Goal: Check status: Check status

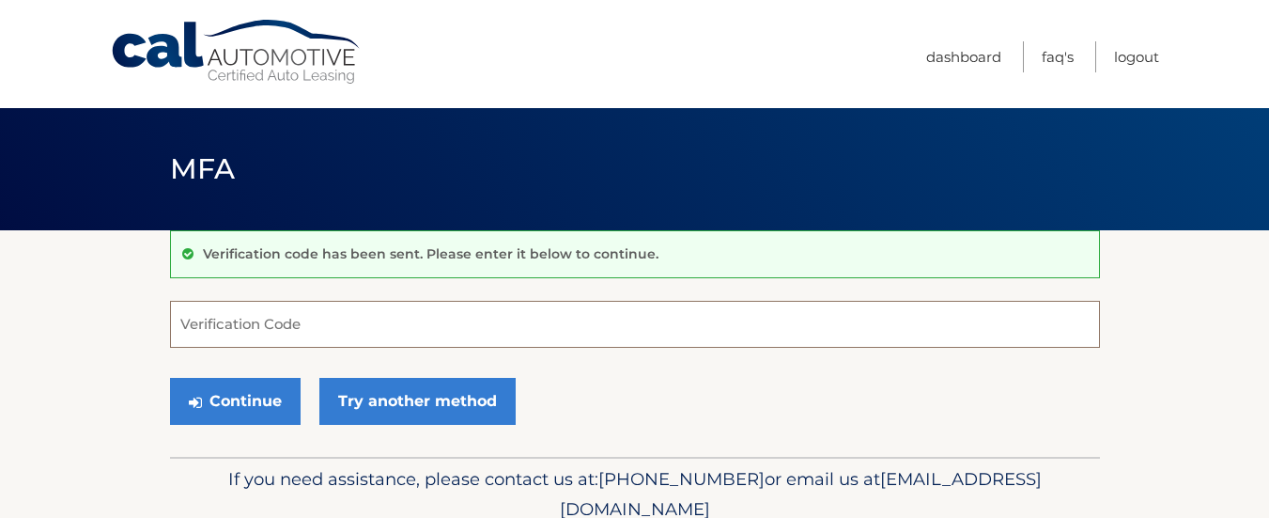
click at [325, 327] on input "Verification Code" at bounding box center [635, 324] width 930 height 47
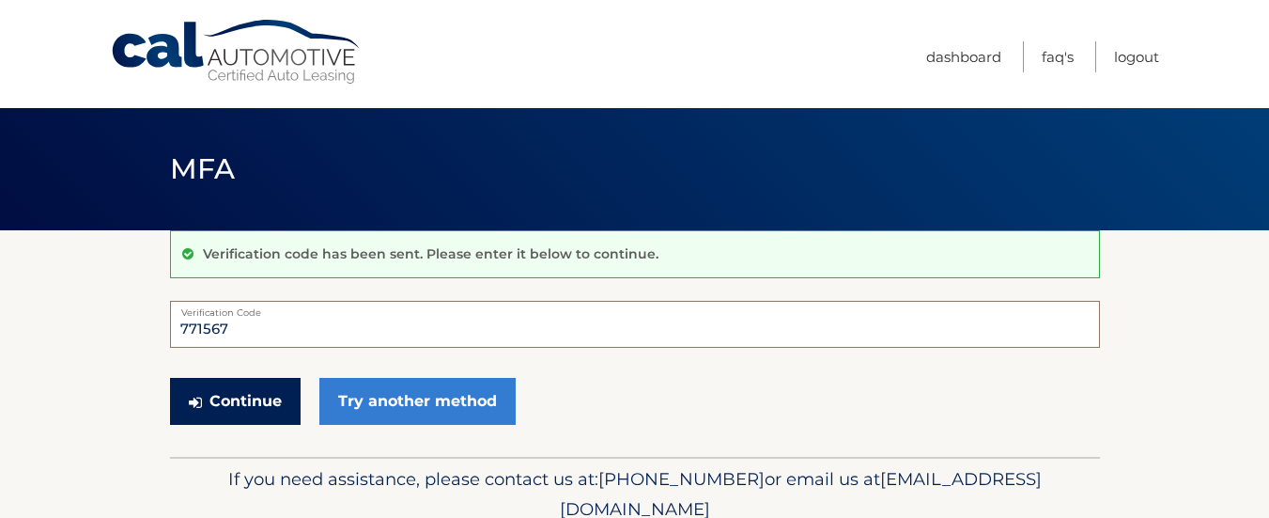
type input "771567"
click at [252, 392] on button "Continue" at bounding box center [235, 401] width 131 height 47
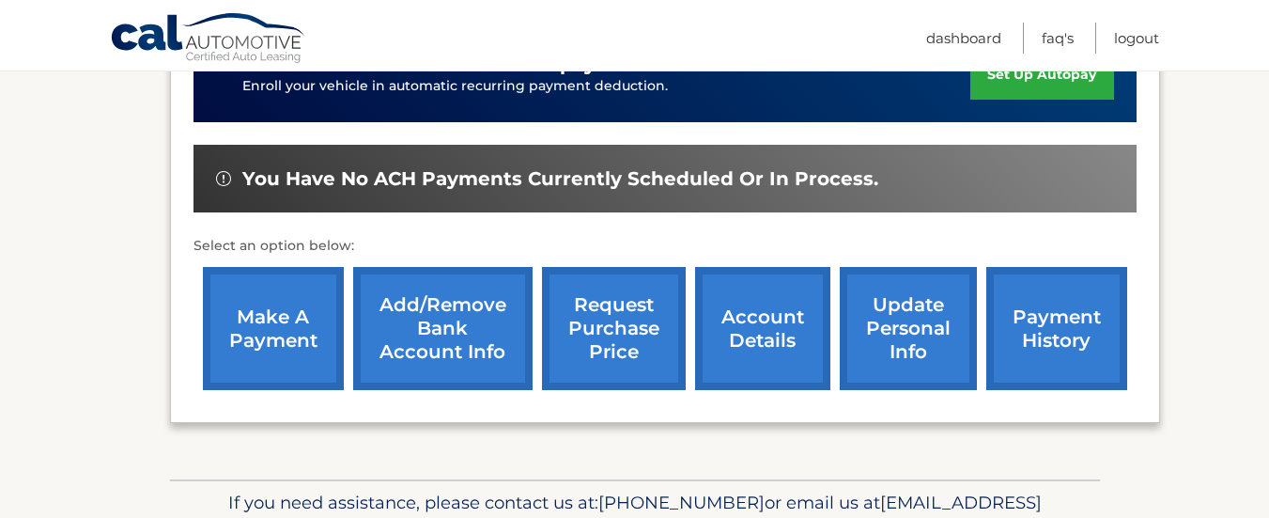
scroll to position [537, 0]
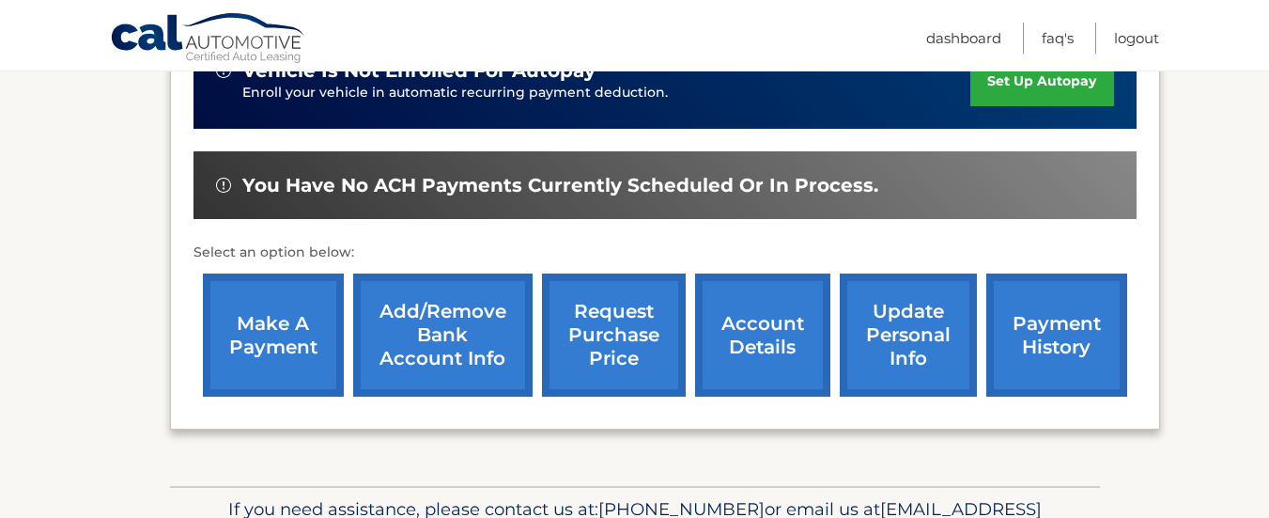
click at [752, 330] on link "account details" at bounding box center [762, 334] width 135 height 123
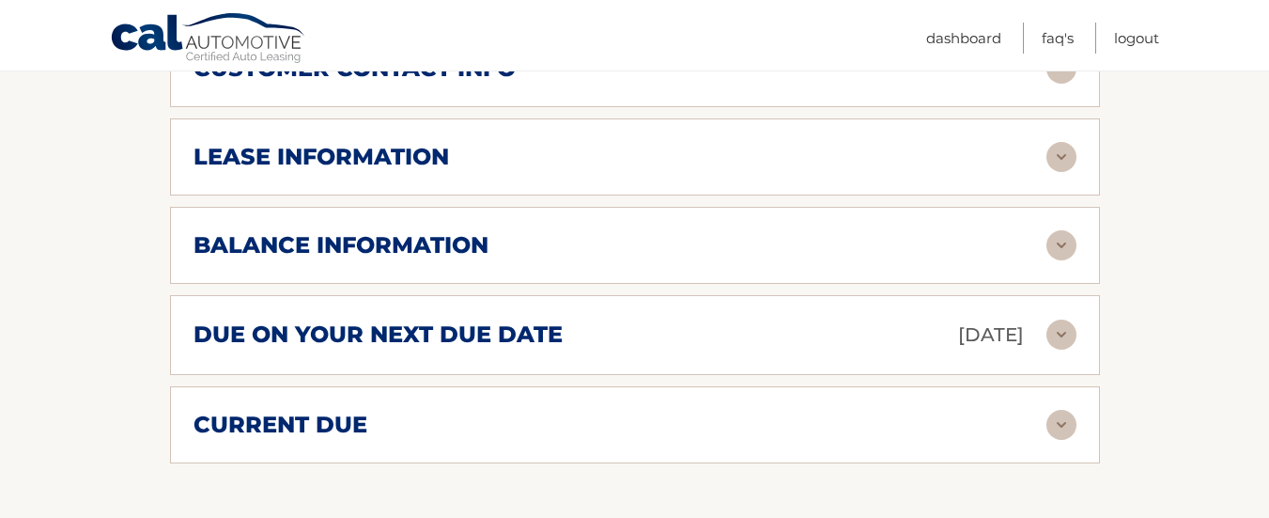
scroll to position [1081, 0]
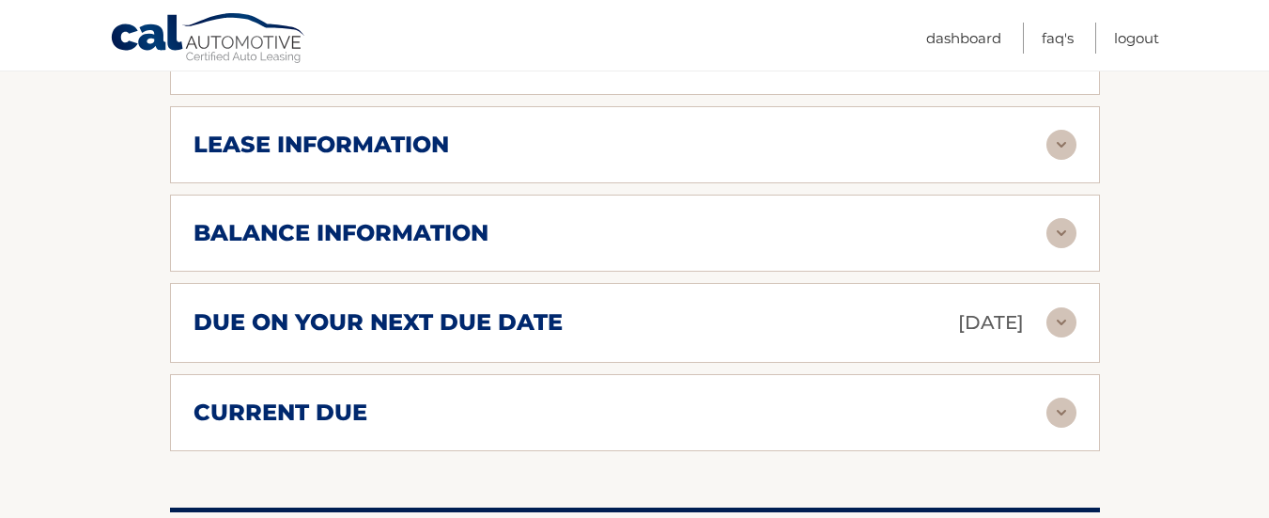
click at [1060, 324] on img at bounding box center [1062, 322] width 30 height 30
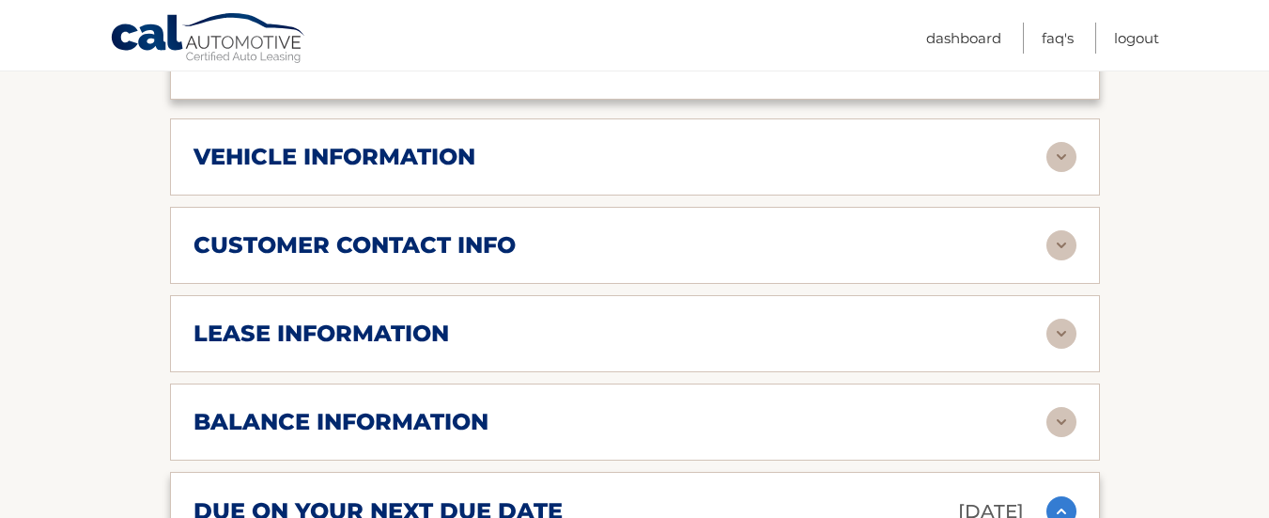
scroll to position [879, 0]
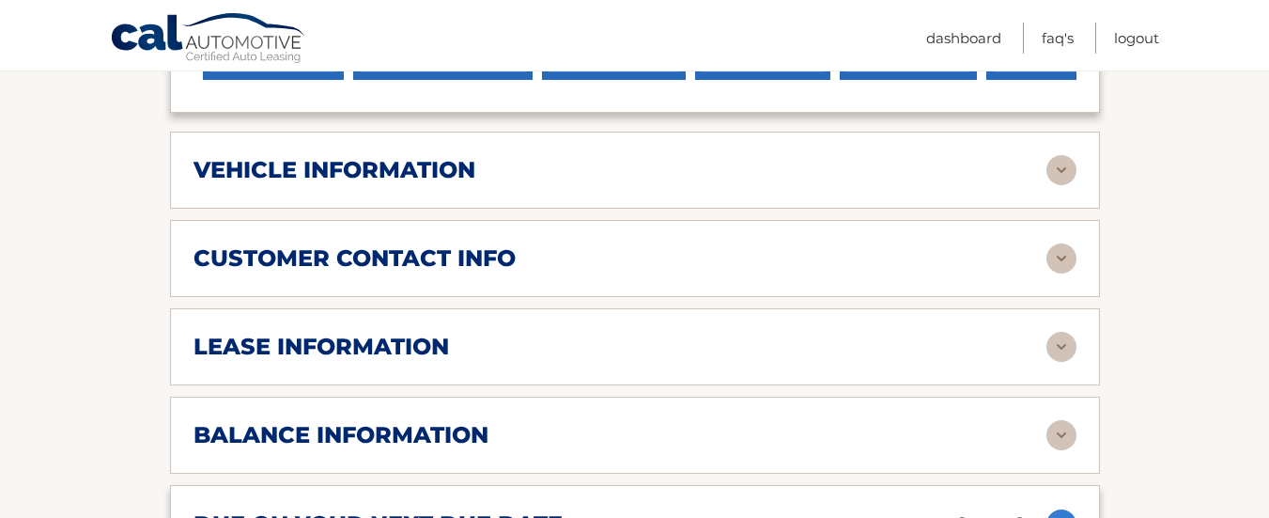
click at [1054, 259] on img at bounding box center [1062, 258] width 30 height 30
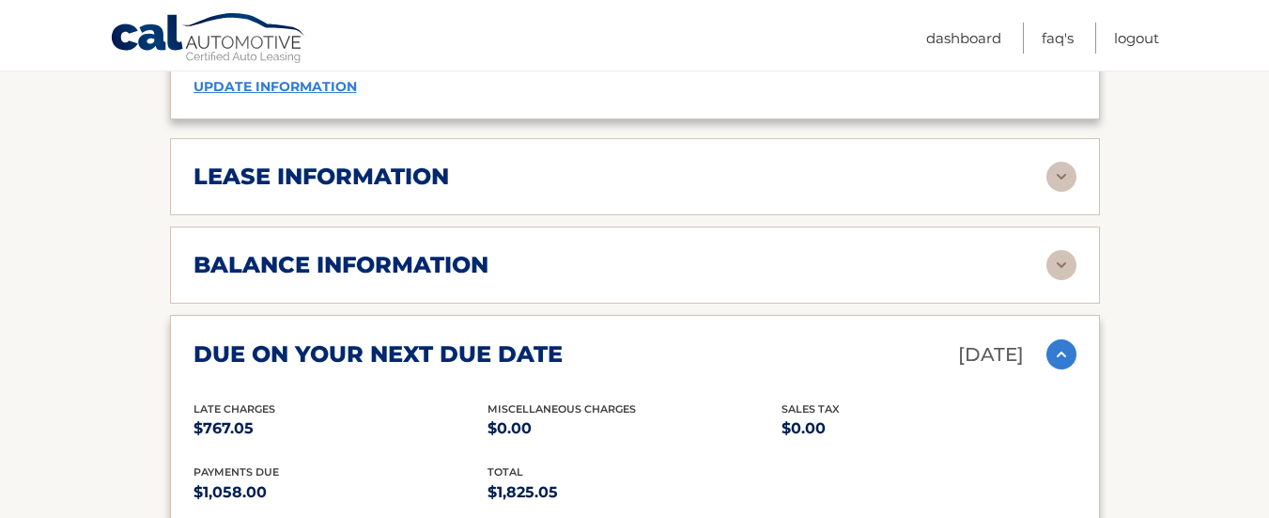
scroll to position [1435, 0]
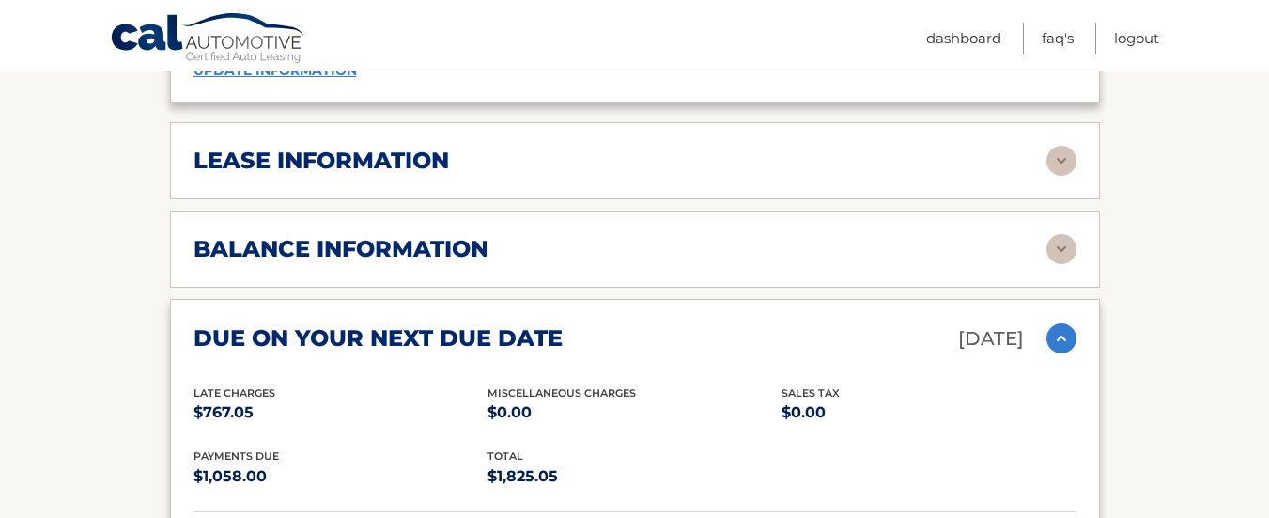
click at [1061, 158] on img at bounding box center [1062, 161] width 30 height 30
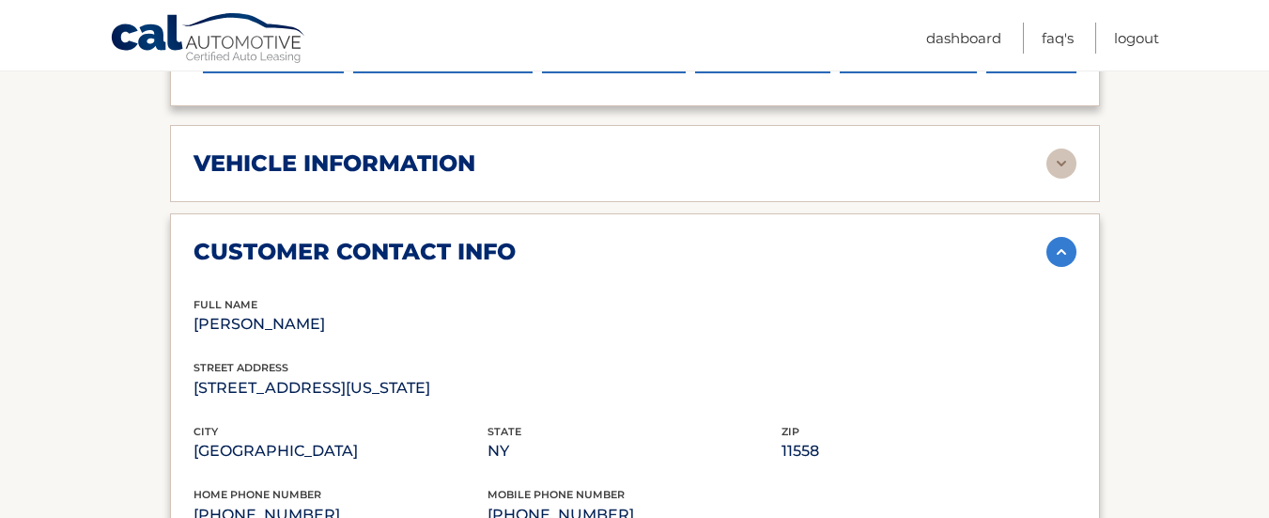
scroll to position [0, 0]
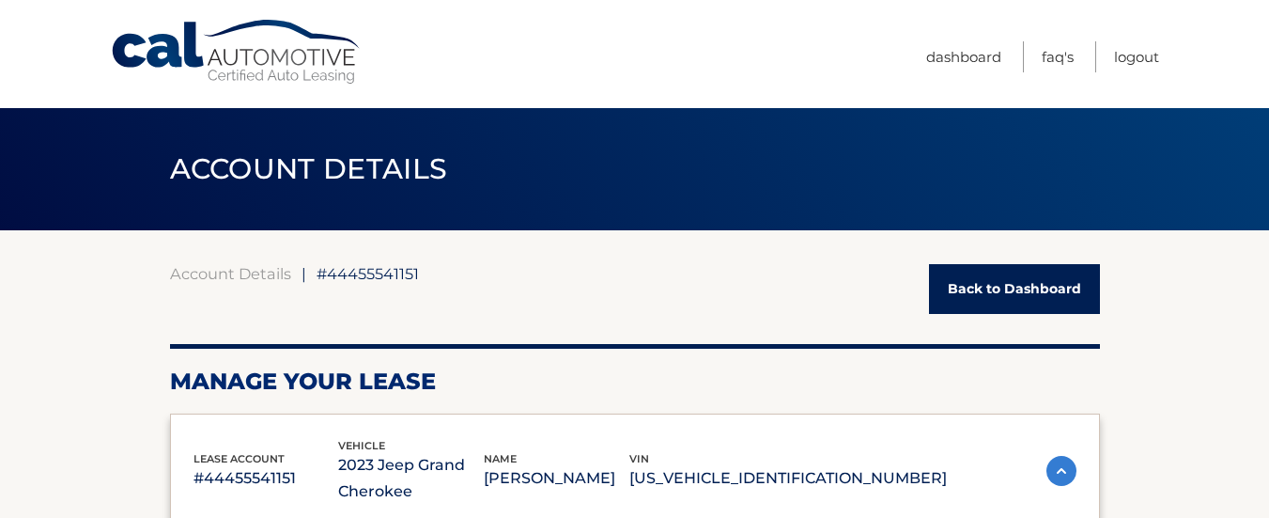
click at [1014, 275] on link "Back to Dashboard" at bounding box center [1014, 289] width 171 height 50
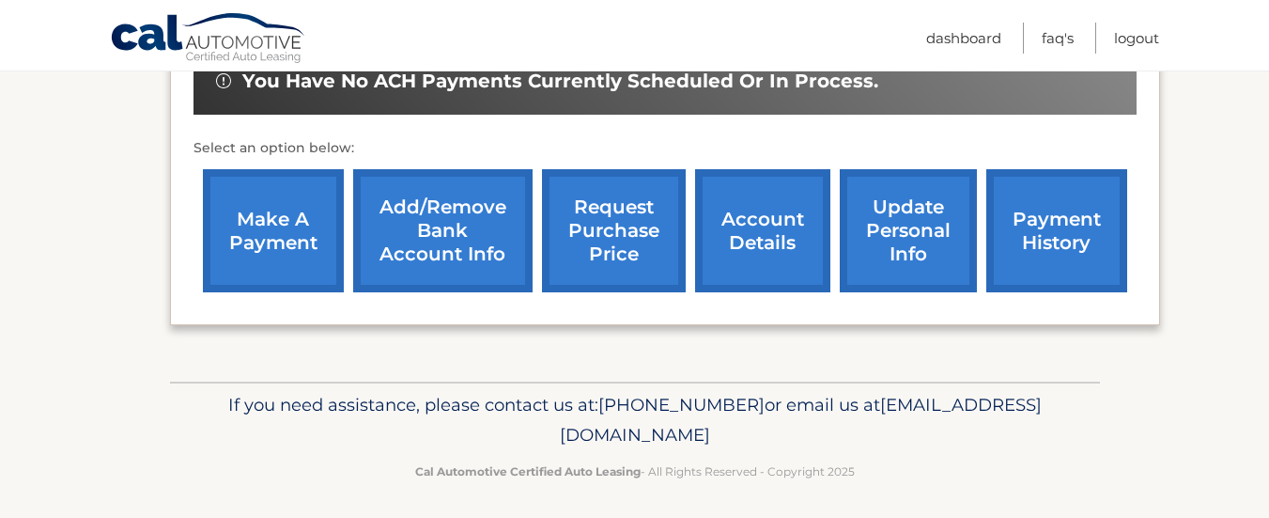
scroll to position [643, 0]
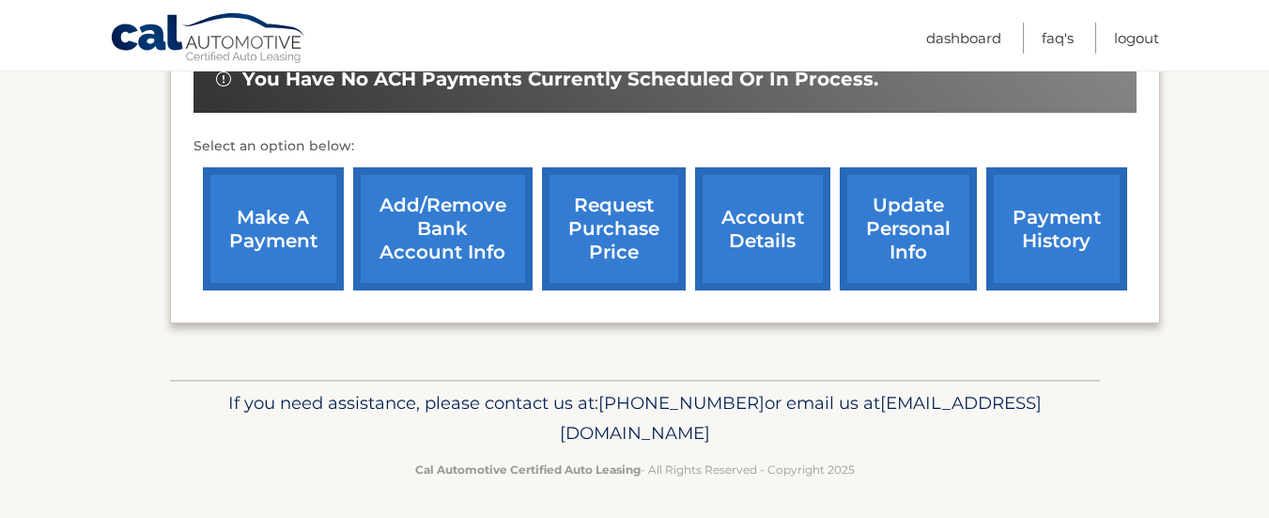
click at [1072, 249] on link "payment history" at bounding box center [1057, 228] width 141 height 123
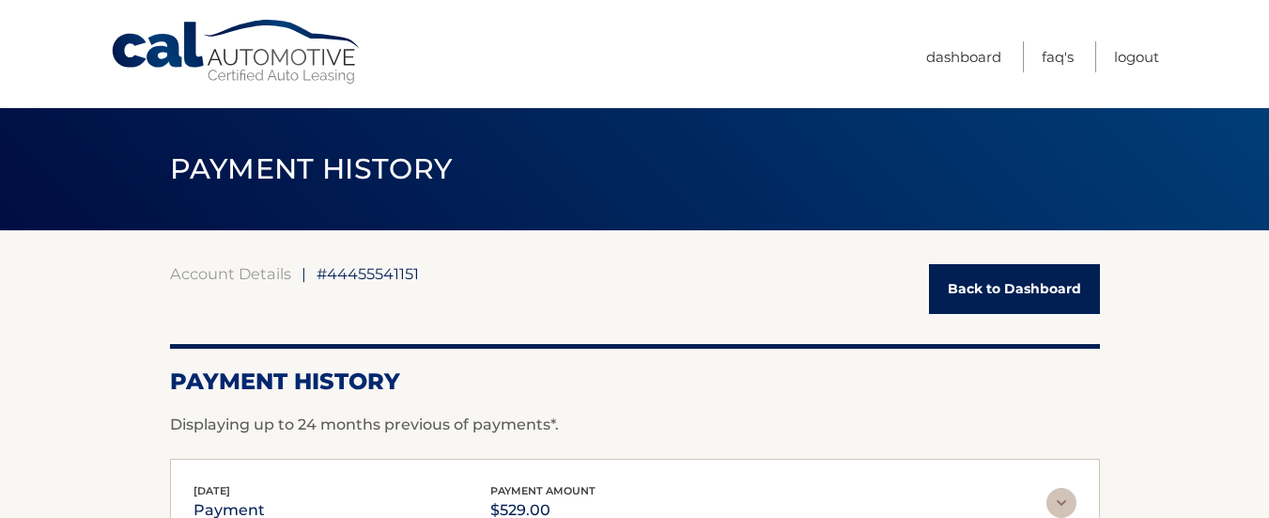
click at [1036, 296] on link "Back to Dashboard" at bounding box center [1014, 289] width 171 height 50
